Goal: Navigation & Orientation: Find specific page/section

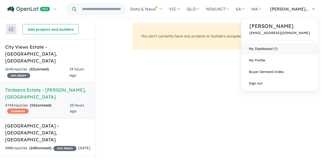
scroll to position [1, 0]
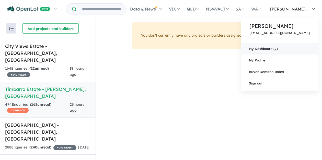
click at [294, 49] on link "My Dashboard (7)" at bounding box center [279, 48] width 77 height 11
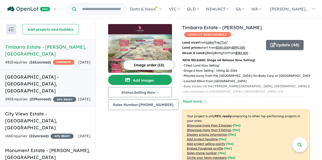
click at [60, 73] on h5 "[GEOGRAPHIC_DATA] - [GEOGRAPHIC_DATA][PERSON_NAME][GEOGRAPHIC_DATA]" at bounding box center [47, 83] width 85 height 21
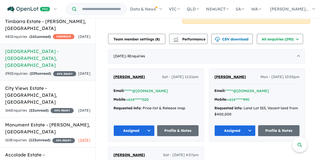
scroll to position [214, 0]
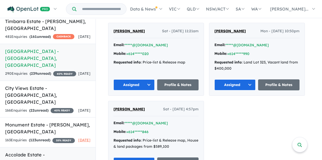
click at [36, 151] on h5 "Accolade Estate - Rockbank , VIC" at bounding box center [47, 161] width 85 height 21
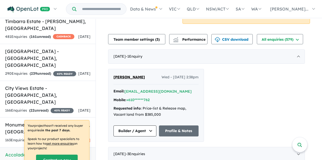
scroll to position [219, 0]
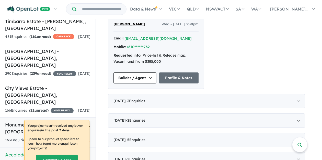
click at [25, 121] on h5 "Monument Estate - Bonnie Brook , VIC" at bounding box center [47, 128] width 85 height 14
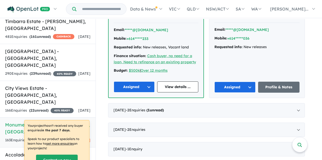
scroll to position [188, 0]
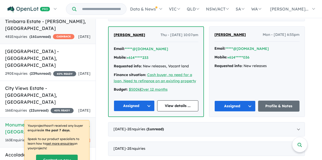
click at [57, 23] on h5 "Timbarra Estate - Beveridge , VIC" at bounding box center [47, 25] width 85 height 14
